Goal: Transaction & Acquisition: Book appointment/travel/reservation

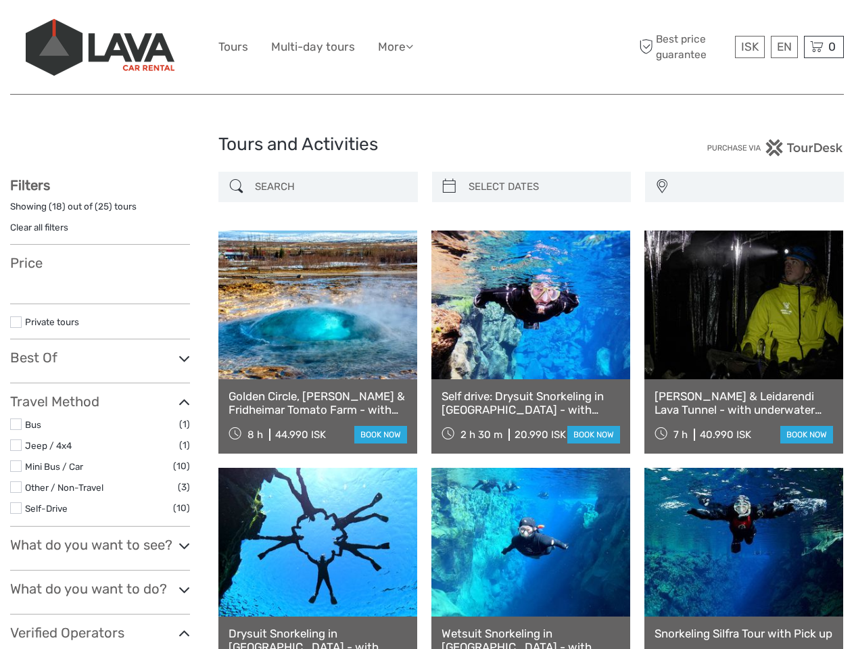
select select
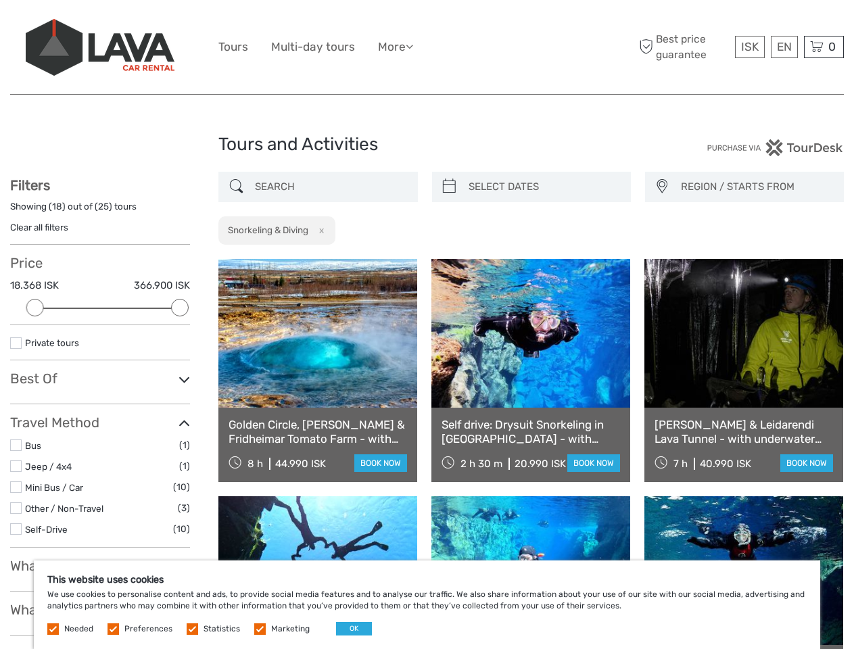
click at [427, 47] on ul "Tours Multi-day tours More Food & drink Travel Articles Back to [GEOGRAPHIC_DAT…" at bounding box center [325, 47] width 215 height 20
click at [397, 47] on link "More" at bounding box center [395, 47] width 35 height 20
click at [413, 46] on icon at bounding box center [409, 46] width 7 height 11
click at [749, 47] on span "ISK" at bounding box center [750, 47] width 18 height 14
click at [784, 47] on div "EN English Español Deutsch" at bounding box center [784, 47] width 27 height 22
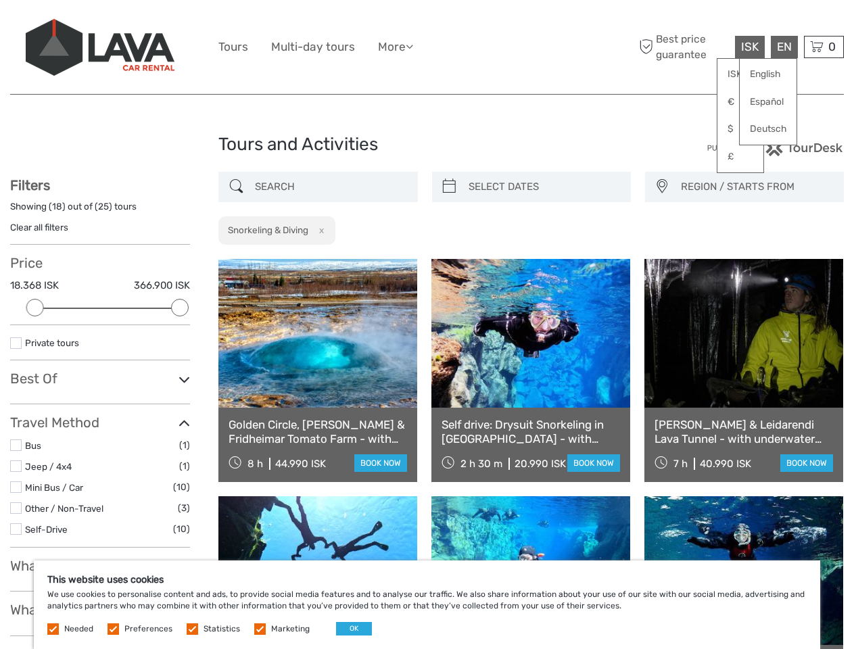
click at [824, 47] on div "0 Items Total 0 ISK Checkout The shopping cart is empty." at bounding box center [824, 47] width 40 height 22
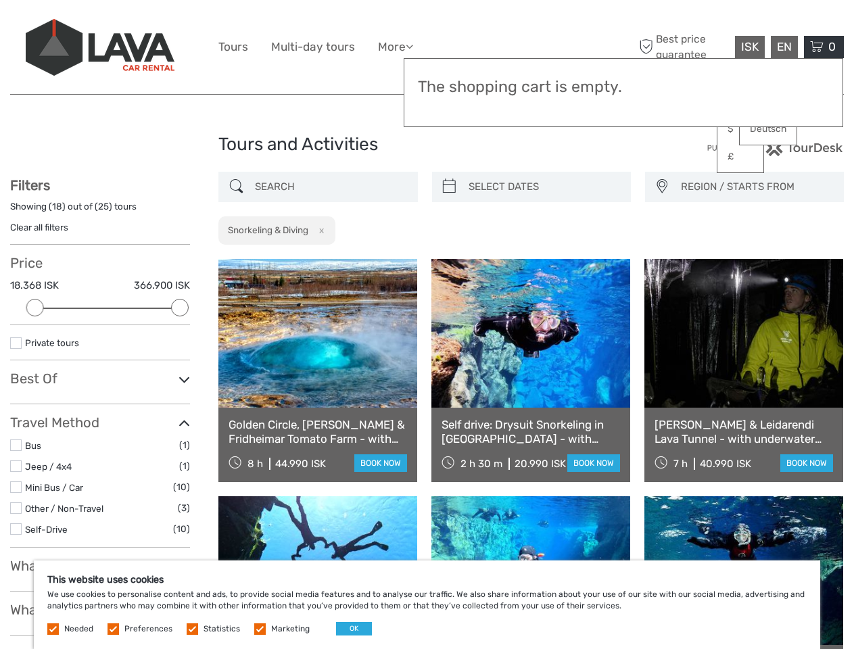
click at [35, 308] on div at bounding box center [35, 308] width 18 height 18
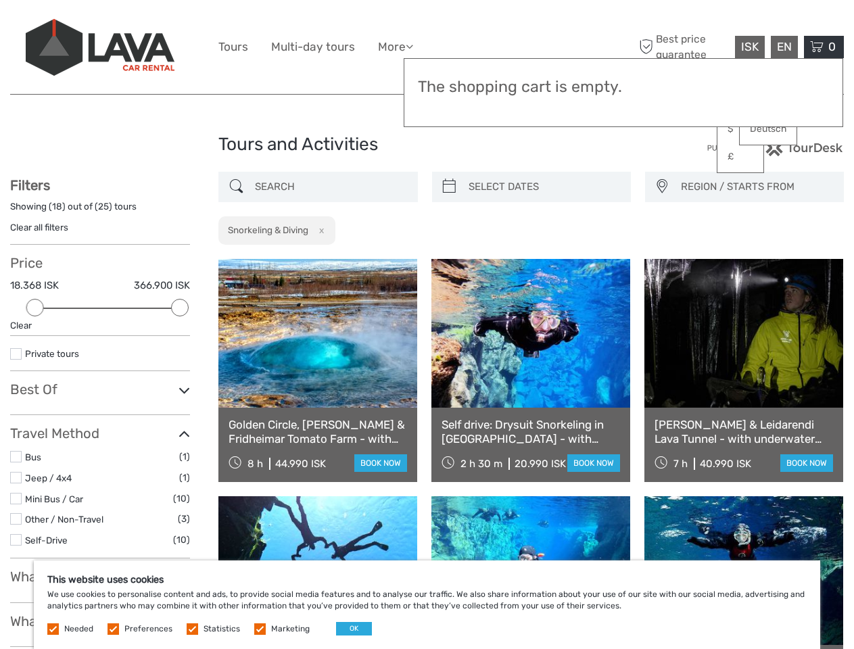
scroll to position [76, 0]
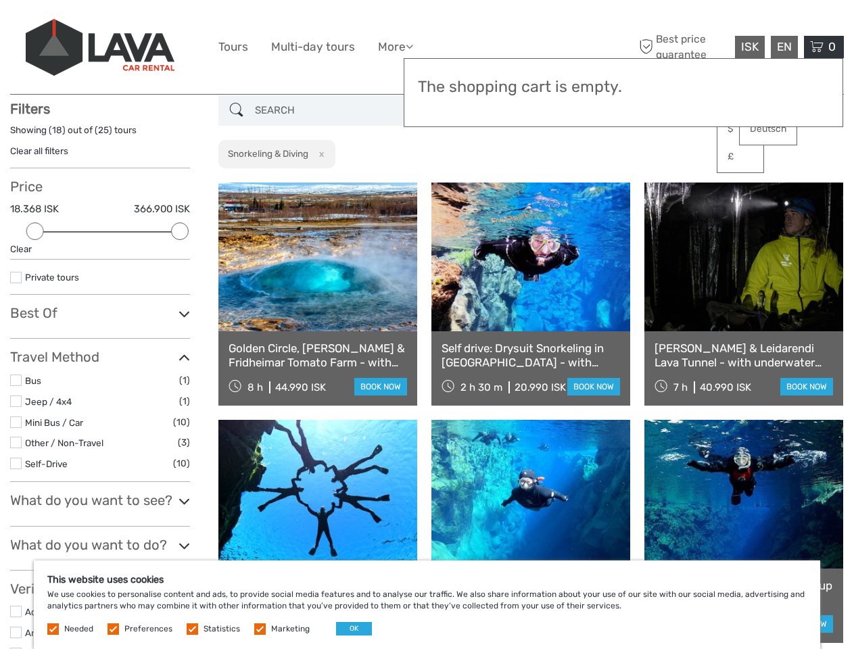
click at [180, 308] on icon at bounding box center [184, 314] width 11 height 18
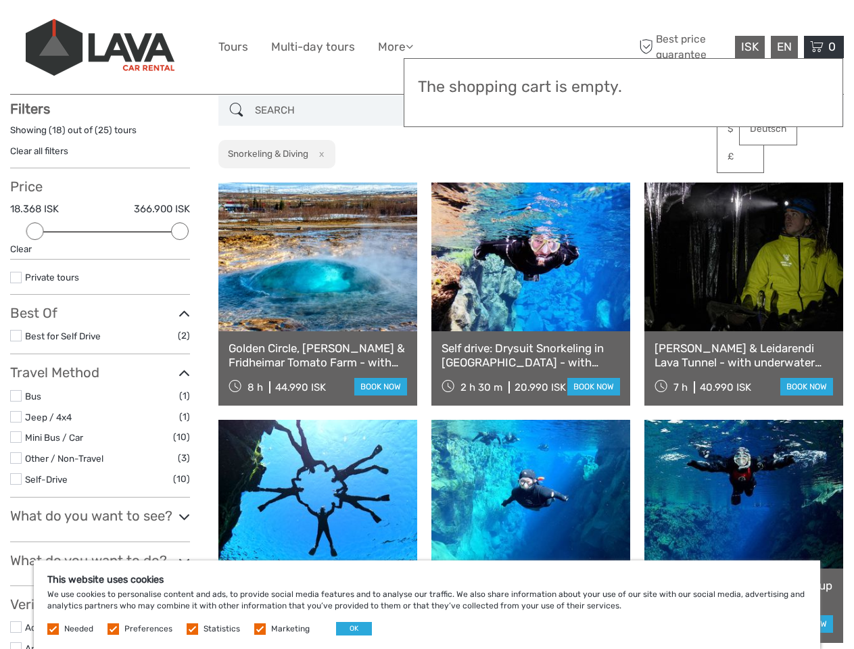
click at [449, 187] on link at bounding box center [531, 257] width 199 height 149
click at [543, 187] on link at bounding box center [531, 257] width 199 height 149
